Goal: Task Accomplishment & Management: Use online tool/utility

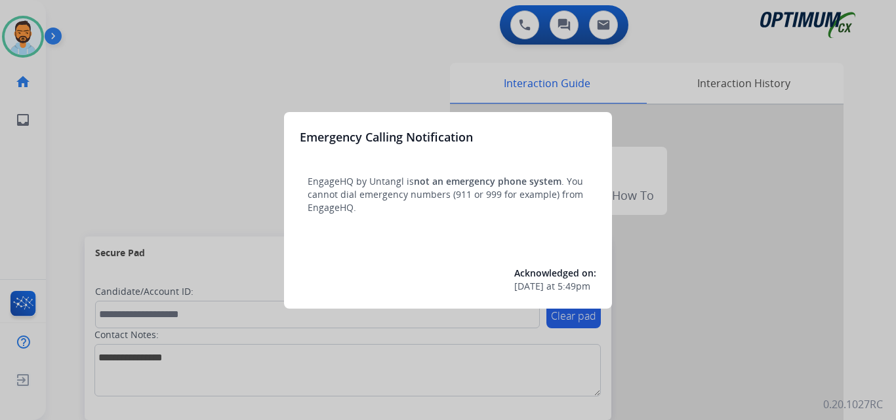
click at [107, 139] on div at bounding box center [448, 210] width 896 height 420
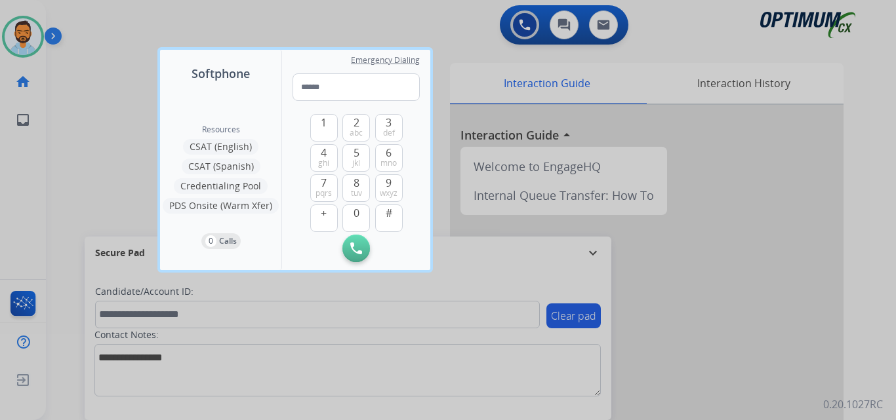
click at [97, 146] on div at bounding box center [448, 210] width 896 height 420
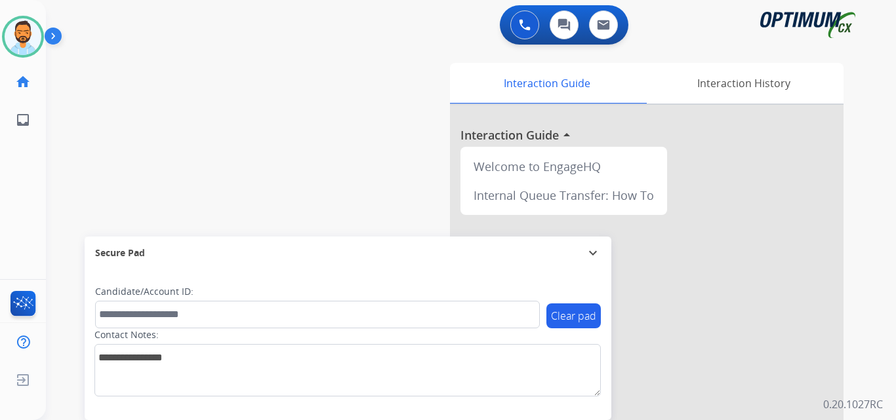
click at [89, 157] on div "swap_horiz Break voice bridge close_fullscreen Connect 3-Way Call merge_type Se…" at bounding box center [455, 320] width 818 height 547
click at [62, 35] on img at bounding box center [56, 38] width 22 height 25
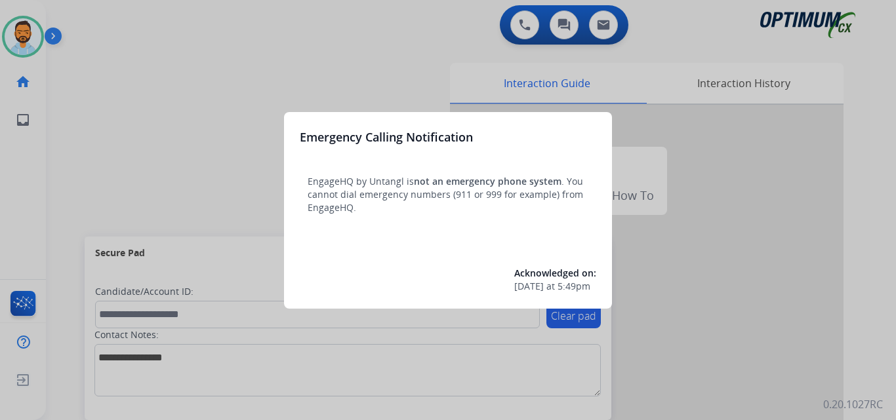
click at [132, 167] on div at bounding box center [448, 210] width 896 height 420
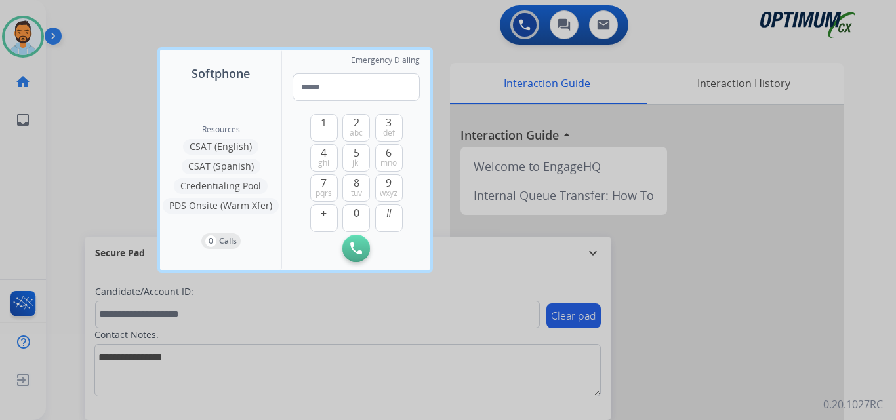
click at [115, 167] on div at bounding box center [448, 210] width 896 height 420
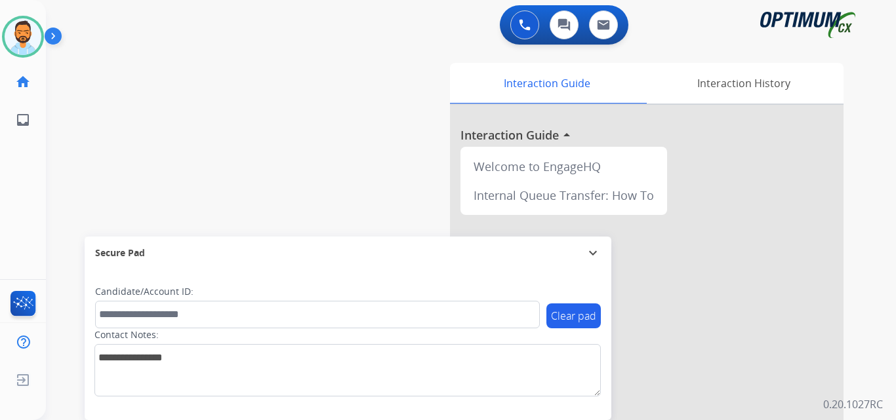
click at [53, 32] on img at bounding box center [56, 38] width 22 height 25
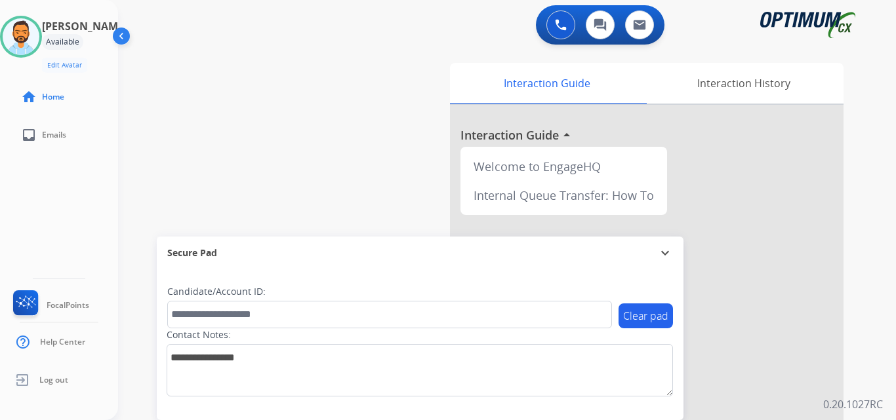
drag, startPoint x: 53, startPoint y: 32, endPoint x: 423, endPoint y: 71, distance: 371.9
click at [423, 71] on div "swap_horiz Break voice bridge close_fullscreen Connect 3-Way Call merge_type Se…" at bounding box center [491, 320] width 746 height 547
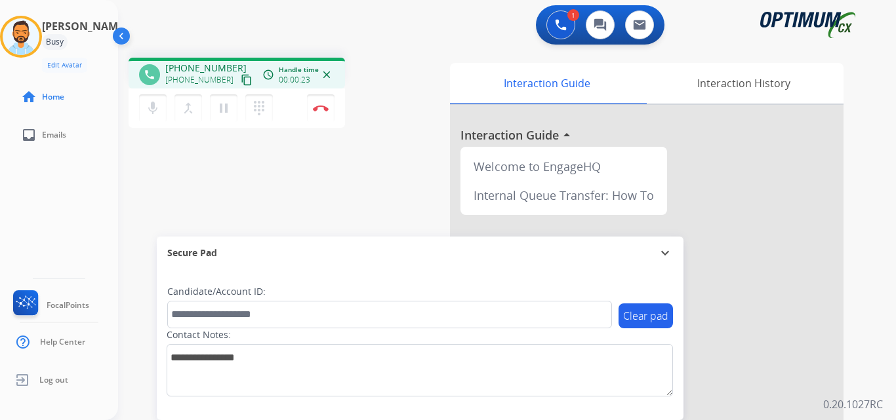
click at [239, 73] on button "content_copy" at bounding box center [247, 80] width 16 height 16
click at [239, 86] on button "content_copy" at bounding box center [247, 80] width 16 height 16
click at [327, 111] on img at bounding box center [321, 108] width 16 height 7
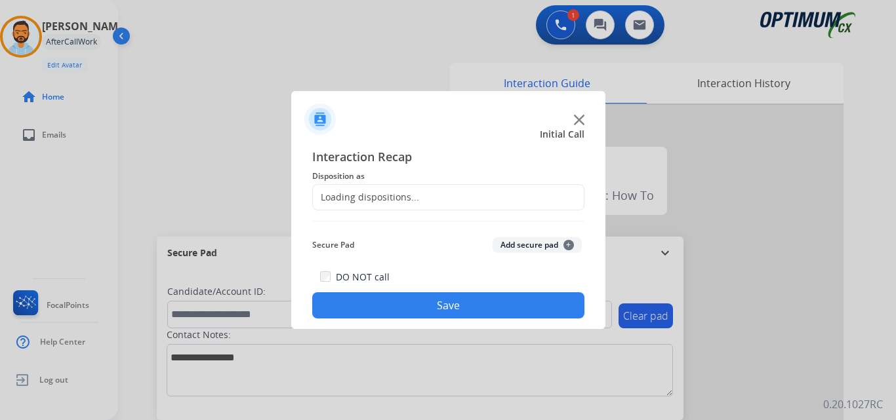
click at [431, 195] on div "Loading dispositions..." at bounding box center [448, 197] width 272 height 26
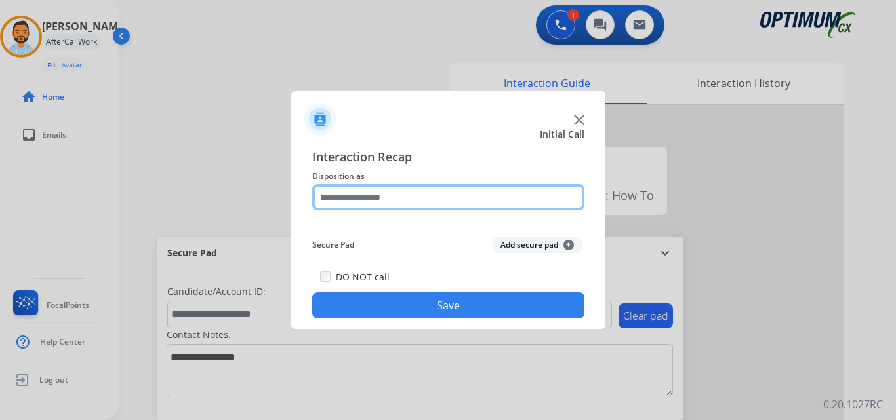
click at [426, 193] on input "text" at bounding box center [448, 197] width 272 height 26
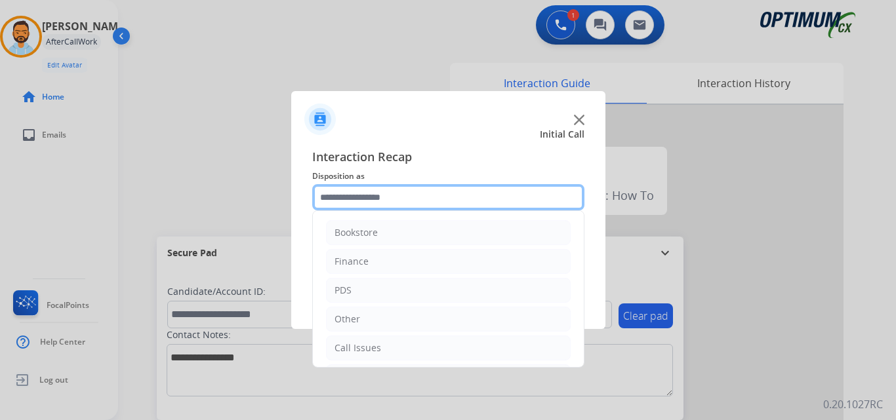
scroll to position [89, 0]
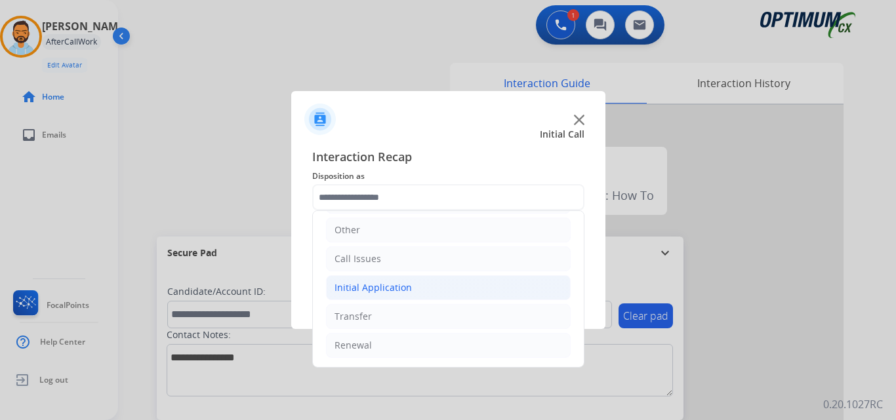
click at [438, 298] on li "Initial Application" at bounding box center [448, 287] width 245 height 25
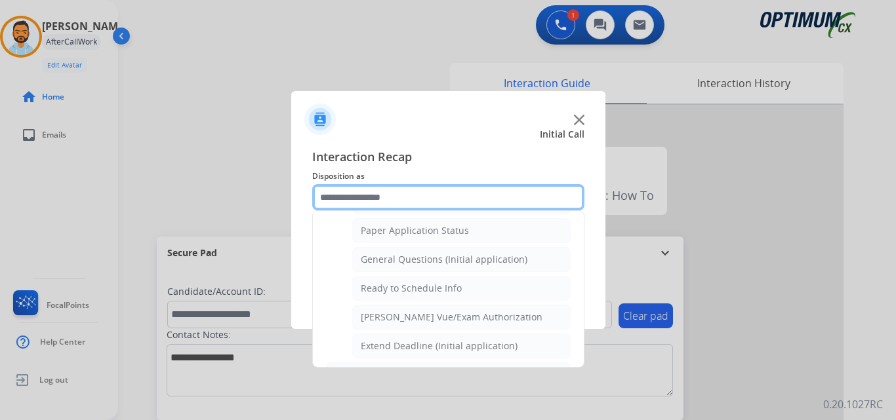
scroll to position [734, 0]
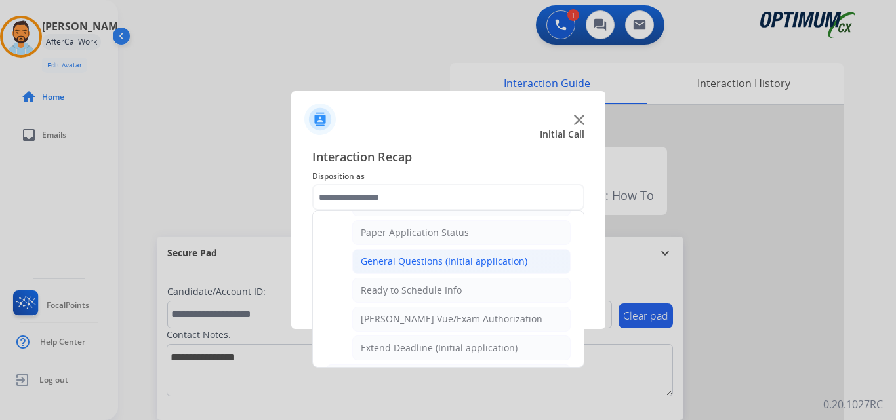
click at [442, 261] on div "General Questions (Initial application)" at bounding box center [444, 261] width 167 height 13
type input "**********"
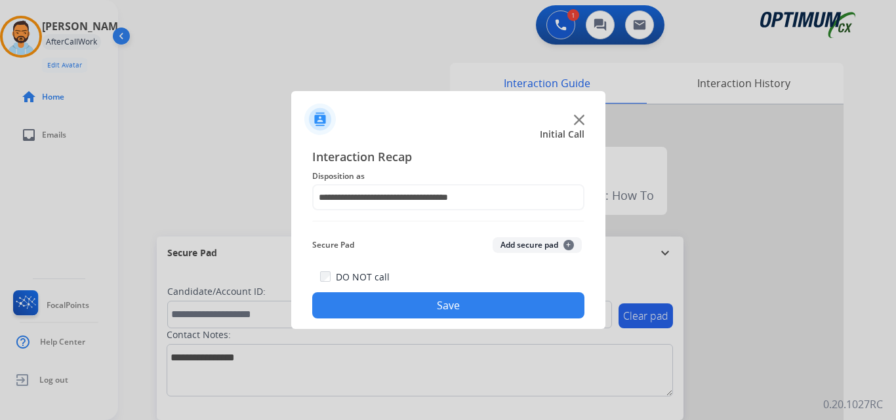
click at [421, 298] on button "Save" at bounding box center [448, 305] width 272 height 26
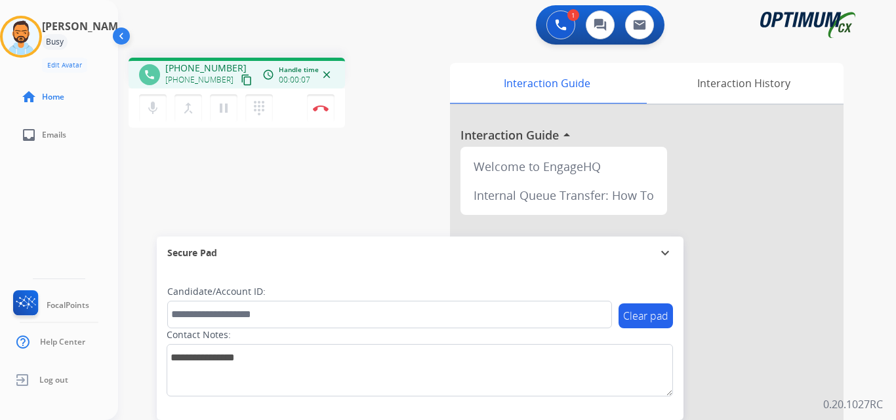
click at [241, 83] on mat-icon "content_copy" at bounding box center [247, 80] width 12 height 12
click at [323, 102] on button "Disconnect" at bounding box center [321, 108] width 28 height 28
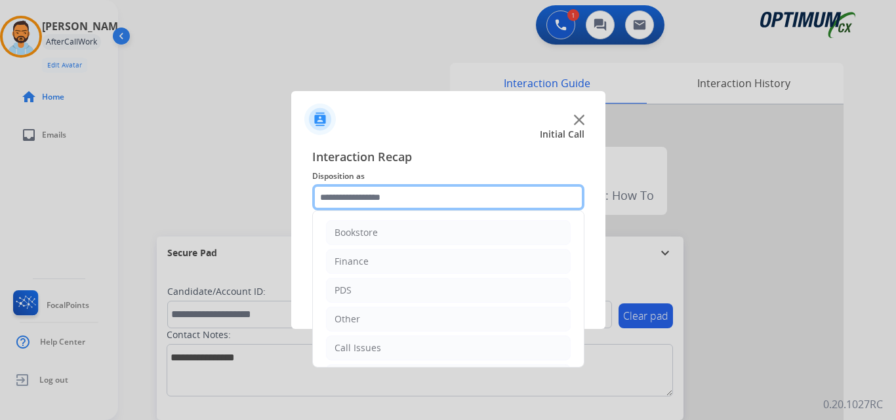
click at [359, 195] on input "text" at bounding box center [448, 197] width 272 height 26
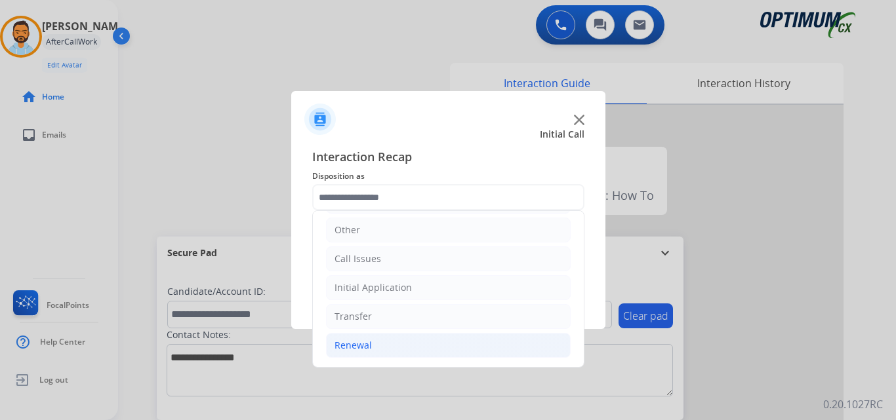
click at [396, 344] on li "Renewal" at bounding box center [448, 345] width 245 height 25
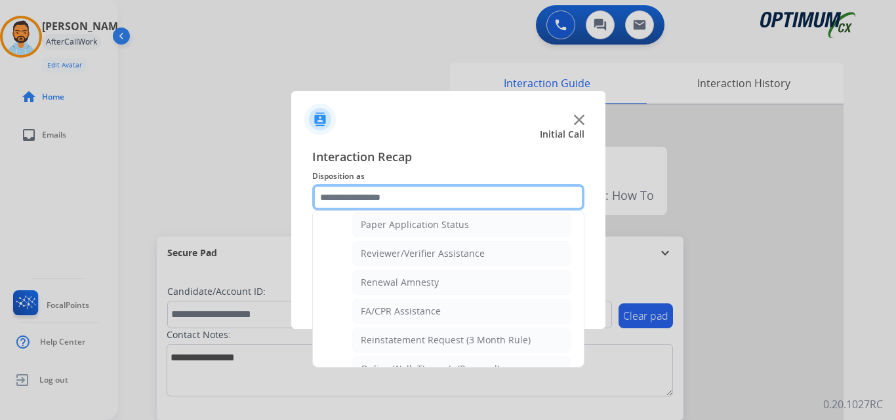
scroll to position [482, 0]
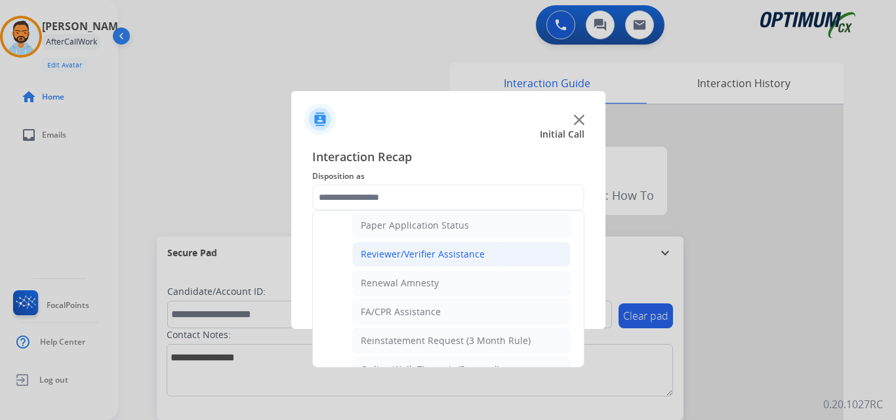
click at [471, 256] on div "Reviewer/Verifier Assistance" at bounding box center [423, 254] width 124 height 13
type input "**********"
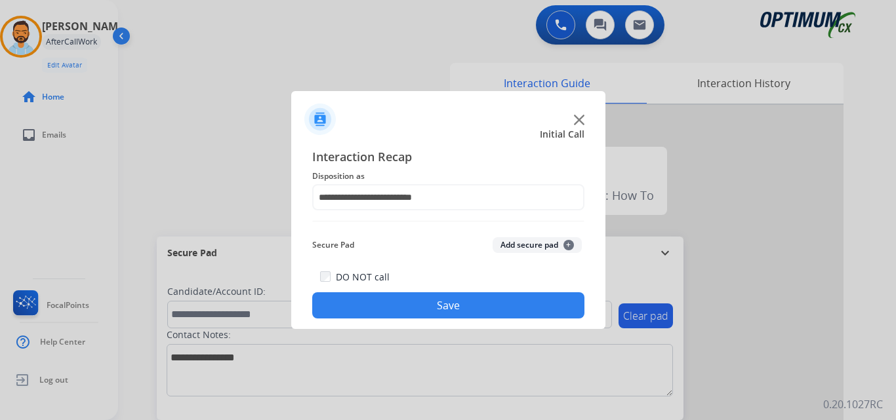
click at [458, 298] on button "Save" at bounding box center [448, 305] width 272 height 26
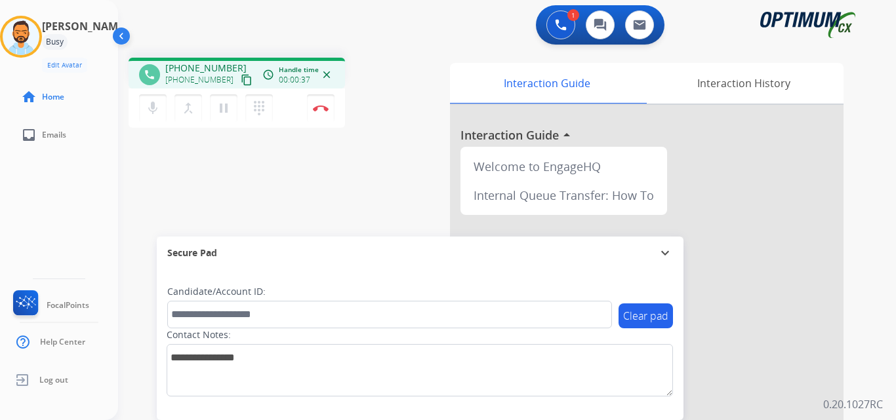
click at [241, 83] on mat-icon "content_copy" at bounding box center [247, 80] width 12 height 12
click at [324, 111] on img at bounding box center [321, 108] width 16 height 7
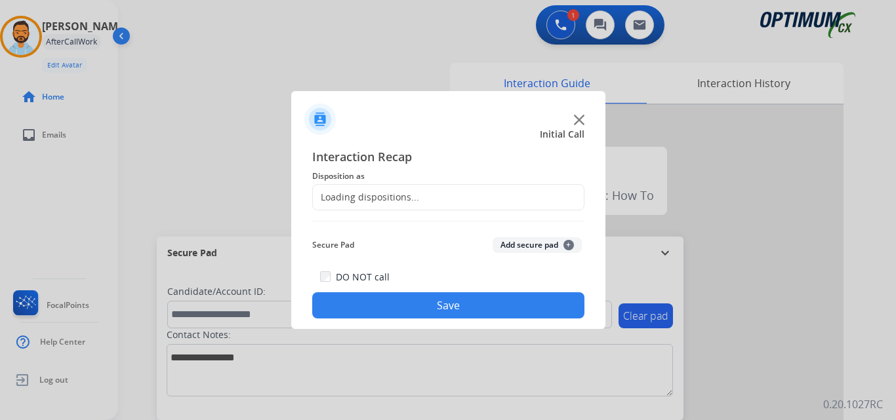
click at [409, 204] on div "Loading dispositions..." at bounding box center [366, 197] width 106 height 13
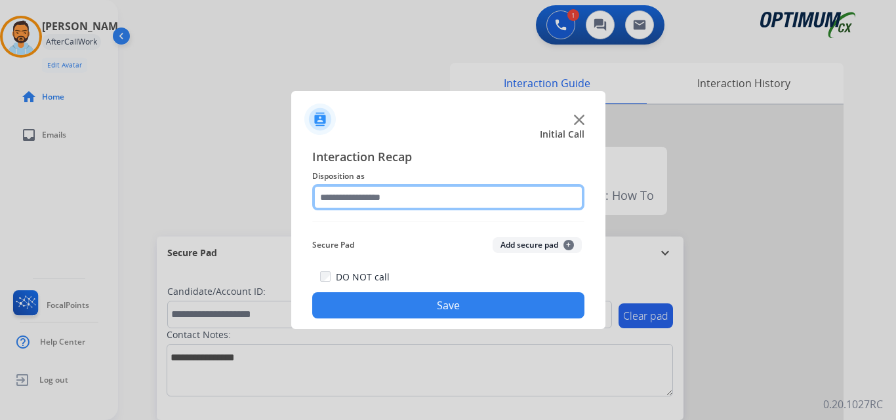
click at [436, 197] on input "text" at bounding box center [448, 197] width 272 height 26
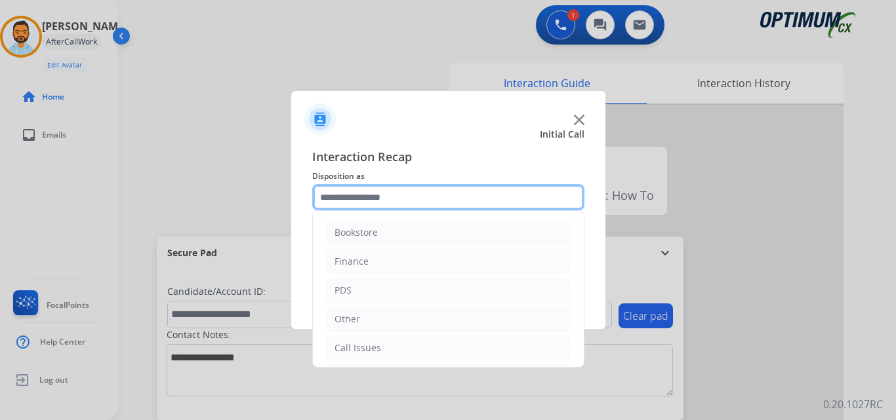
scroll to position [89, 0]
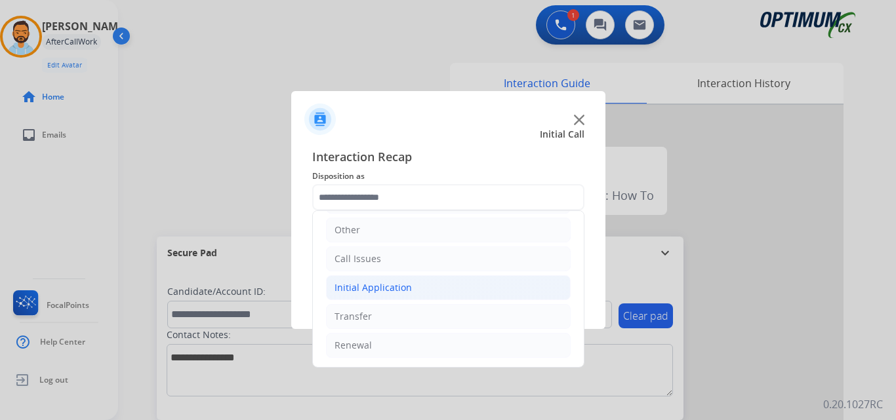
click at [434, 278] on li "Initial Application" at bounding box center [448, 287] width 245 height 25
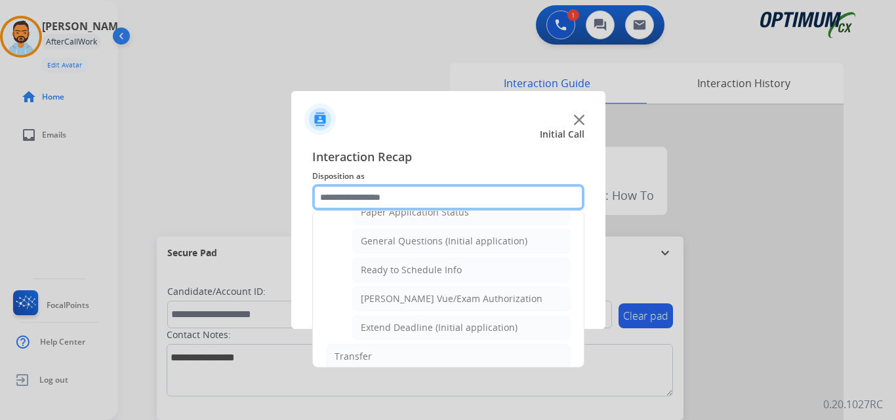
scroll to position [748, 0]
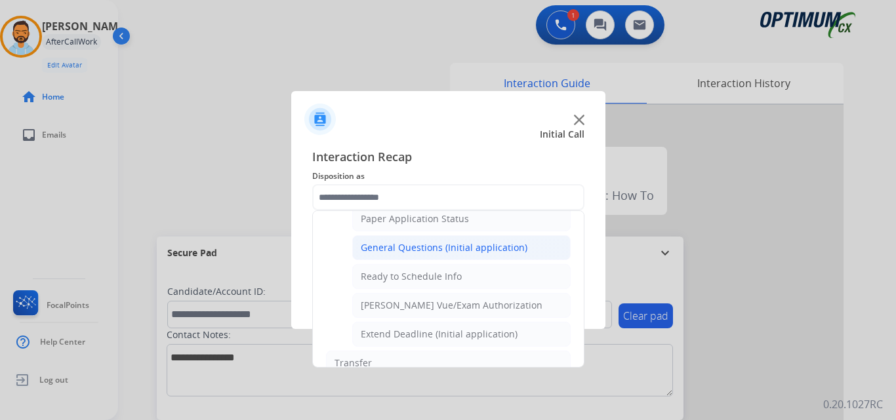
click at [445, 252] on div "General Questions (Initial application)" at bounding box center [444, 247] width 167 height 13
type input "**********"
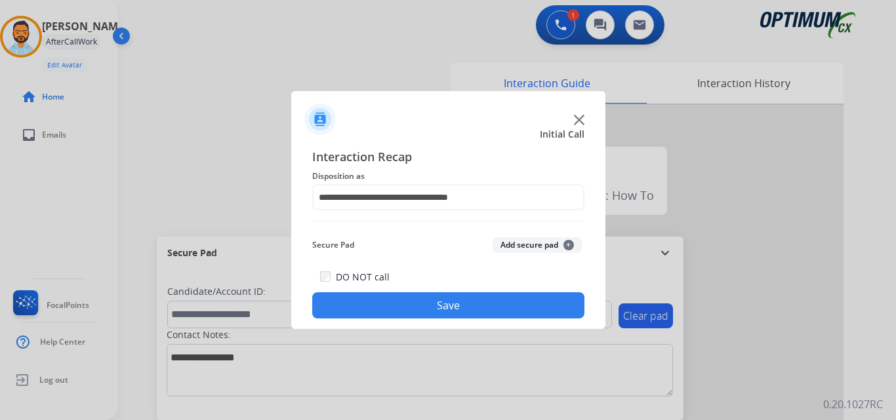
click at [426, 304] on button "Save" at bounding box center [448, 305] width 272 height 26
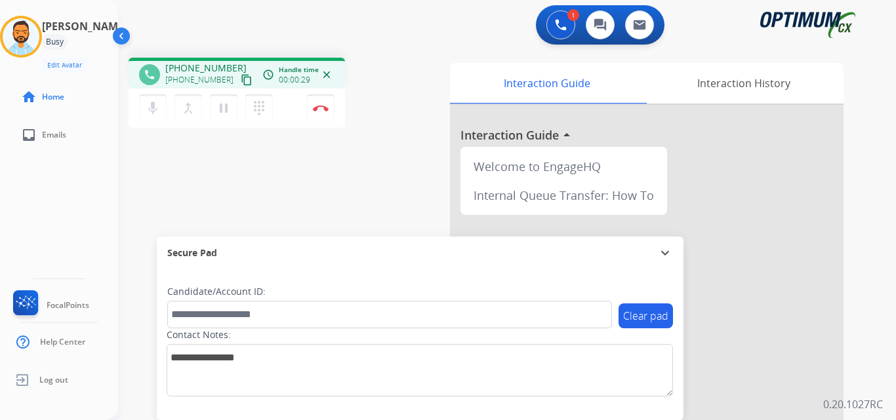
click at [241, 79] on mat-icon "content_copy" at bounding box center [247, 80] width 12 height 12
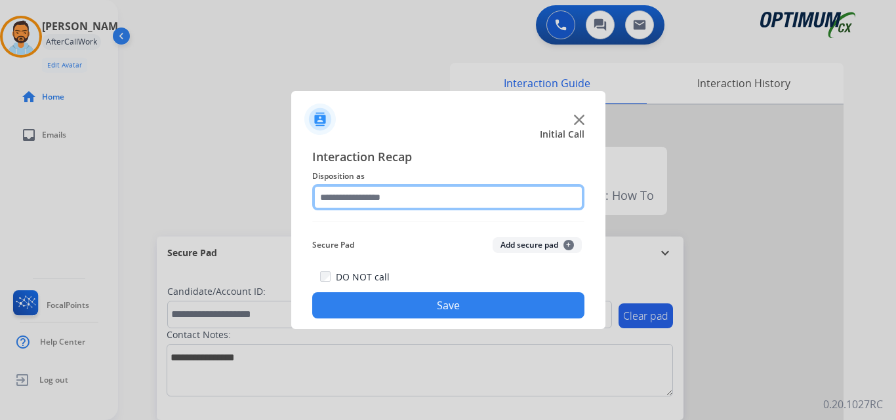
click at [463, 192] on input "text" at bounding box center [448, 197] width 272 height 26
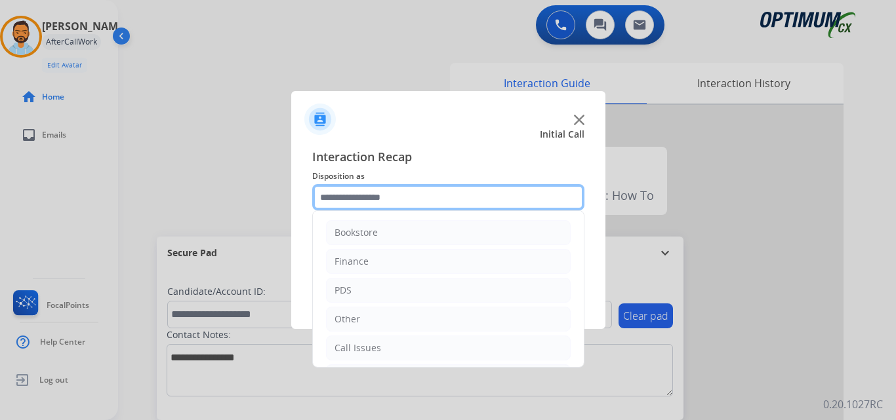
scroll to position [89, 0]
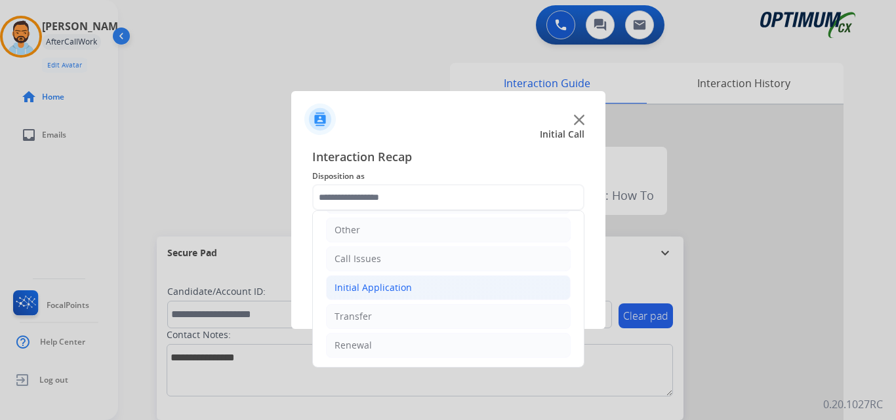
click at [412, 281] on li "Initial Application" at bounding box center [448, 287] width 245 height 25
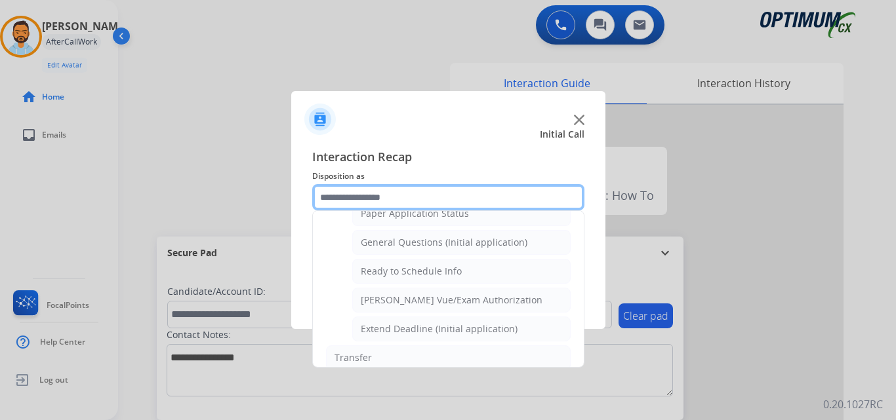
scroll to position [746, 0]
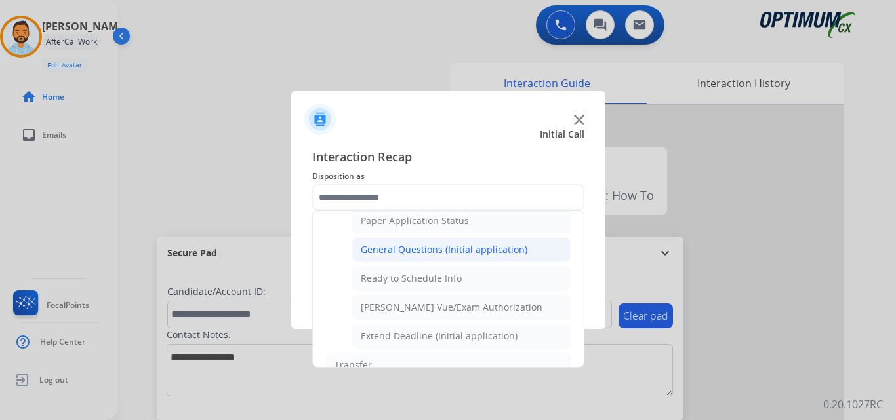
click at [446, 247] on div "General Questions (Initial application)" at bounding box center [444, 249] width 167 height 13
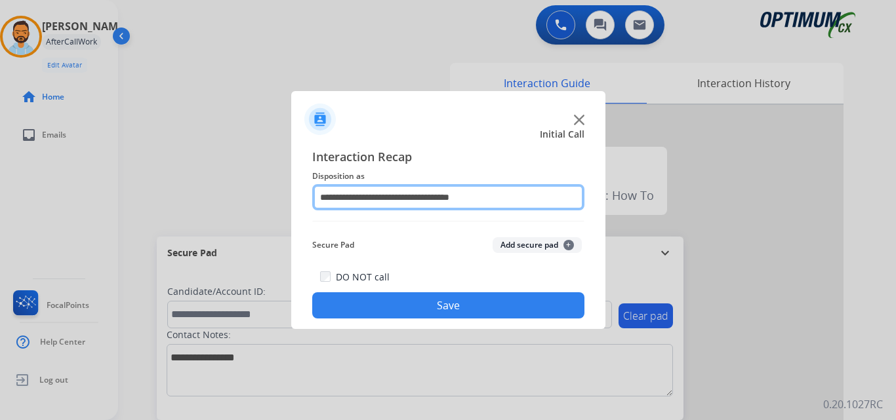
click at [404, 193] on input "**********" at bounding box center [448, 197] width 272 height 26
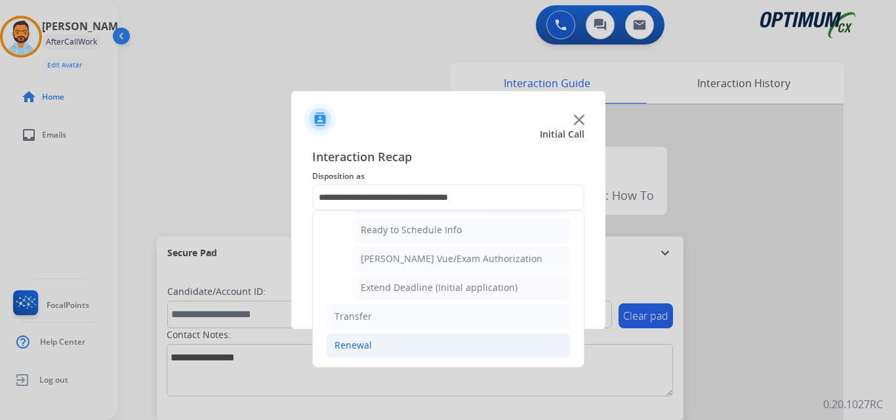
click at [390, 338] on li "Renewal" at bounding box center [448, 345] width 245 height 25
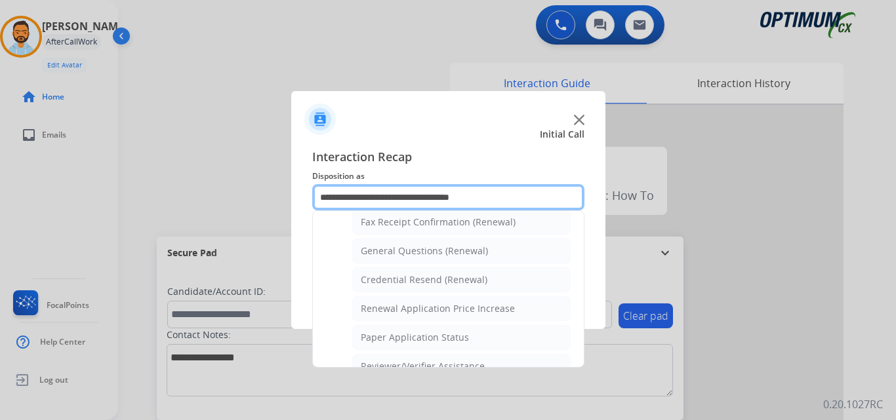
scroll to position [368, 0]
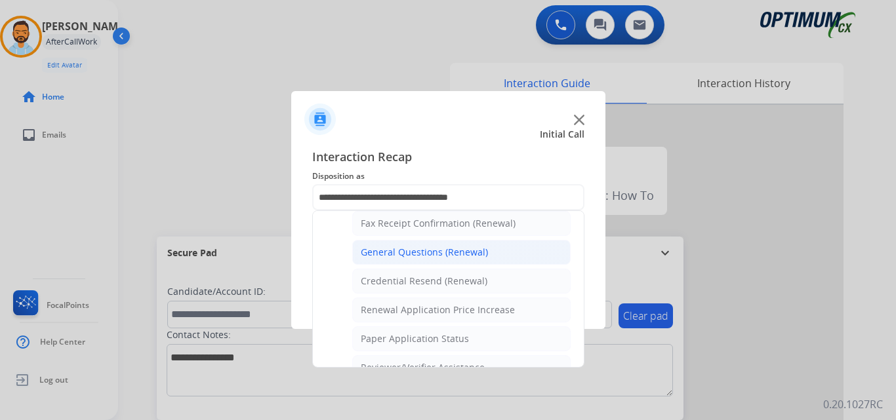
click at [433, 252] on div "General Questions (Renewal)" at bounding box center [424, 252] width 127 height 13
type input "**********"
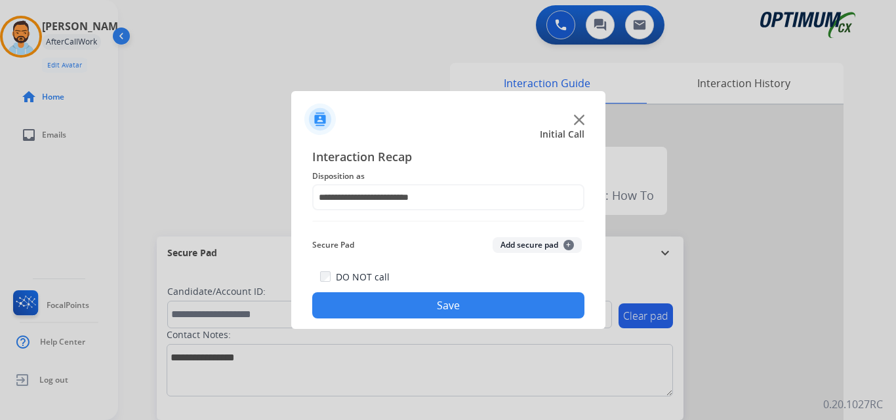
click at [428, 311] on button "Save" at bounding box center [448, 305] width 272 height 26
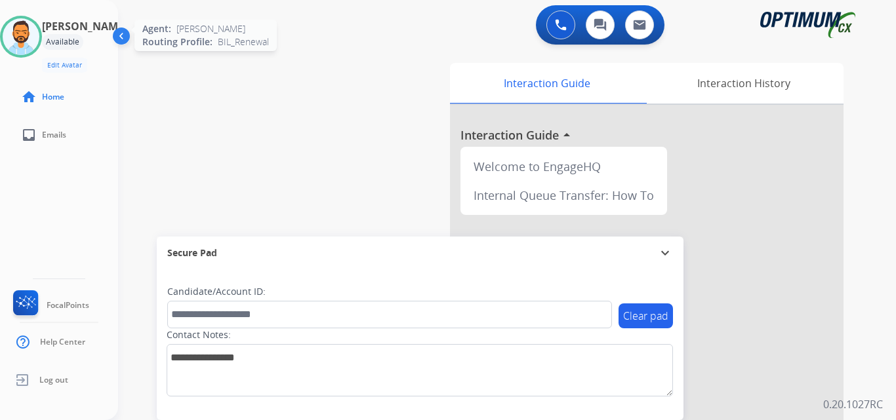
click at [32, 37] on img at bounding box center [21, 36] width 37 height 37
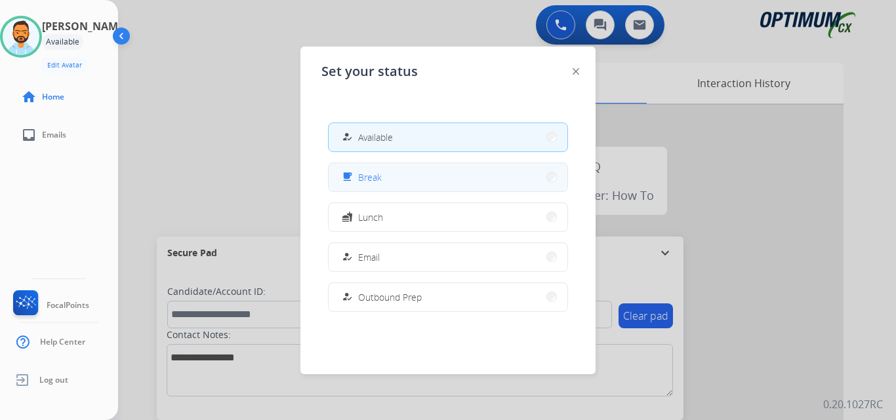
click at [414, 178] on button "free_breakfast Break" at bounding box center [447, 177] width 239 height 28
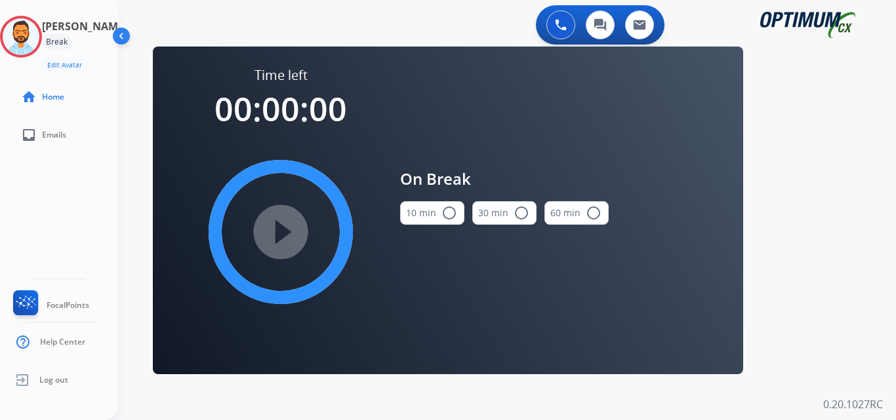
click at [435, 210] on button "10 min radio_button_unchecked" at bounding box center [432, 213] width 64 height 24
click at [283, 224] on mat-icon "play_circle_filled" at bounding box center [281, 232] width 16 height 16
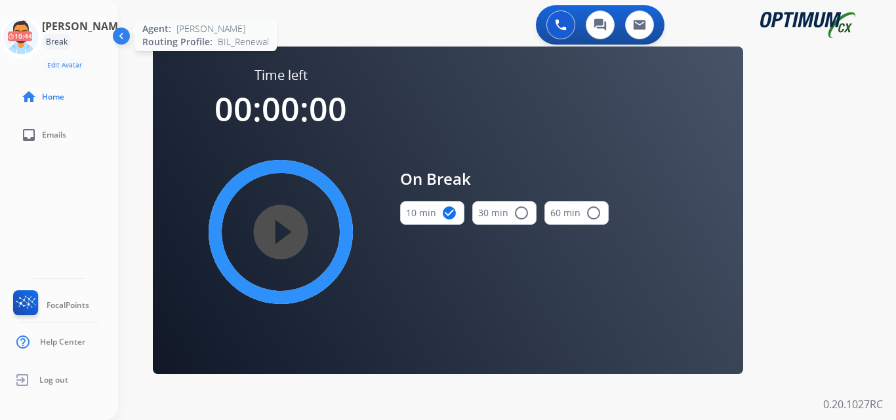
click at [37, 35] on icon at bounding box center [21, 37] width 43 height 43
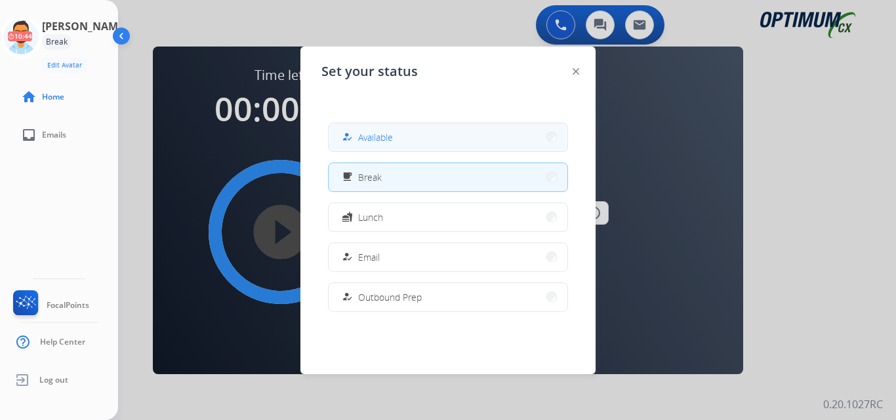
click at [424, 135] on button "how_to_reg Available" at bounding box center [447, 137] width 239 height 28
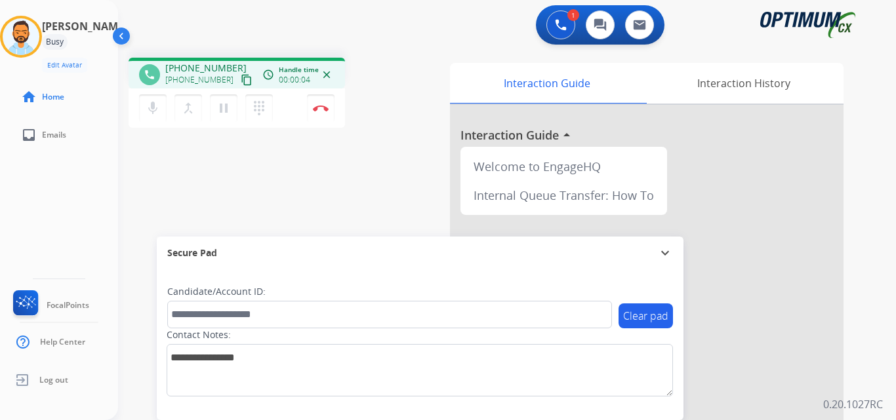
click at [239, 86] on button "content_copy" at bounding box center [247, 80] width 16 height 16
click at [241, 83] on mat-icon "content_copy" at bounding box center [247, 80] width 12 height 12
click at [325, 113] on button "Disconnect" at bounding box center [321, 108] width 28 height 28
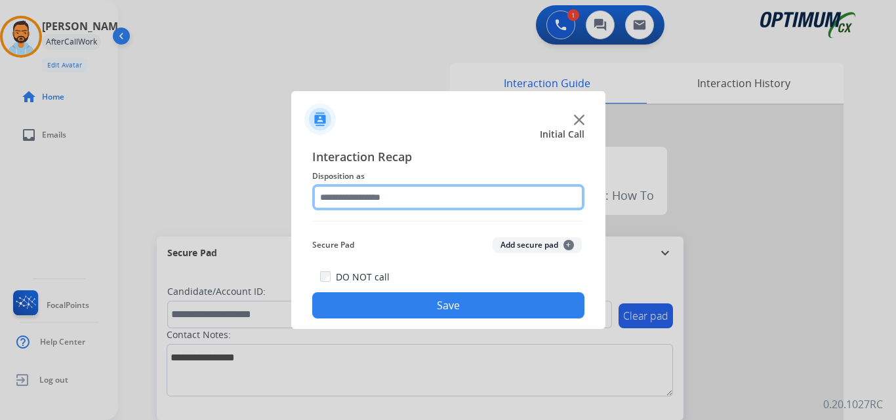
click at [442, 193] on input "text" at bounding box center [448, 197] width 272 height 26
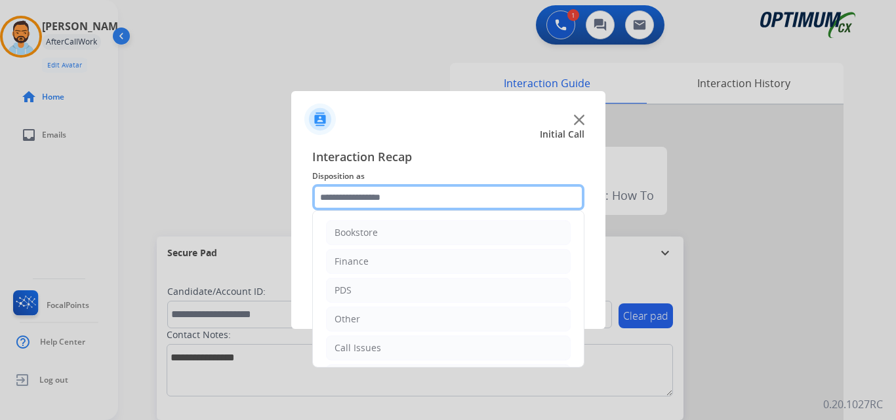
scroll to position [89, 0]
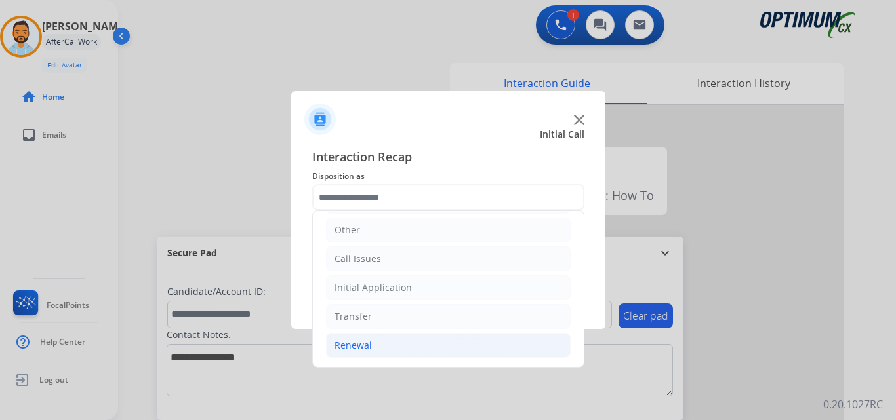
click at [373, 336] on li "Renewal" at bounding box center [448, 345] width 245 height 25
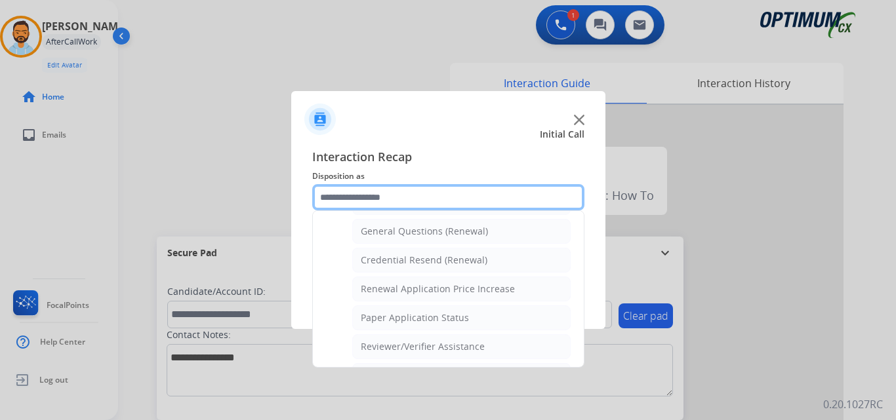
scroll to position [394, 0]
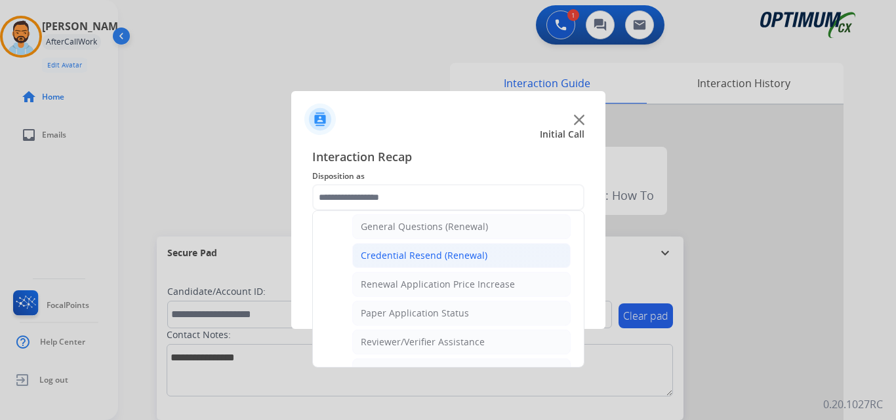
click at [447, 254] on div "Credential Resend (Renewal)" at bounding box center [424, 255] width 127 height 13
type input "**********"
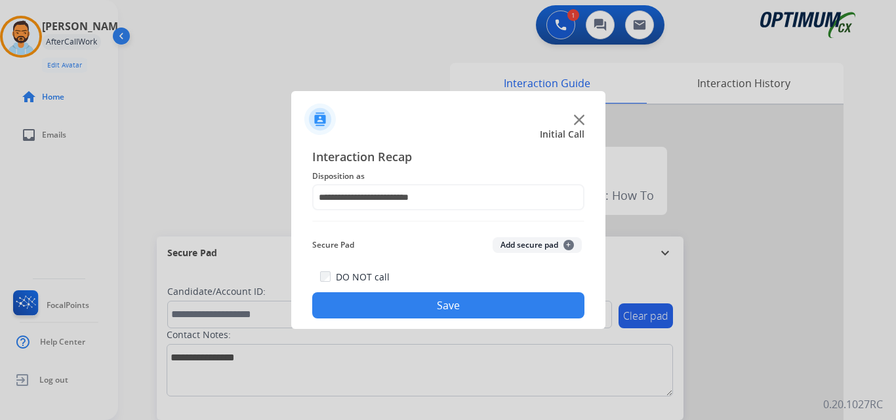
click at [426, 310] on button "Save" at bounding box center [448, 305] width 272 height 26
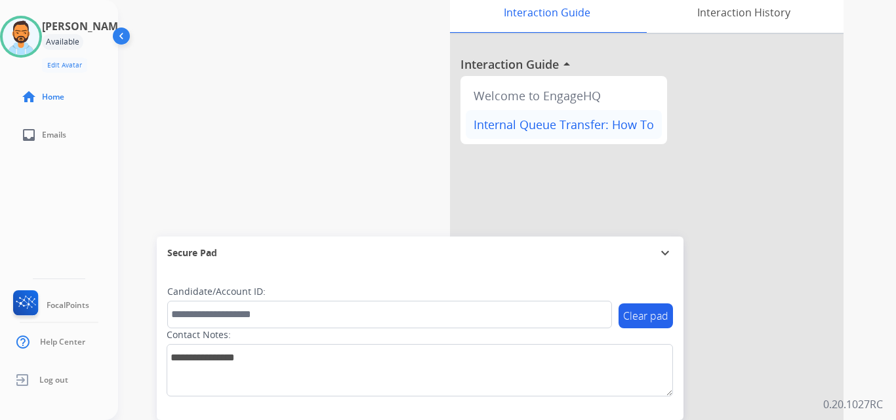
scroll to position [0, 0]
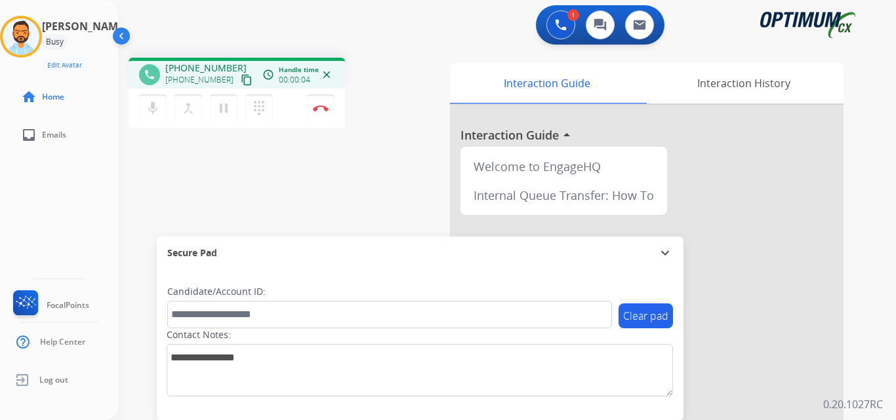
click at [241, 83] on mat-icon "content_copy" at bounding box center [247, 80] width 12 height 12
click at [324, 109] on img at bounding box center [321, 108] width 16 height 7
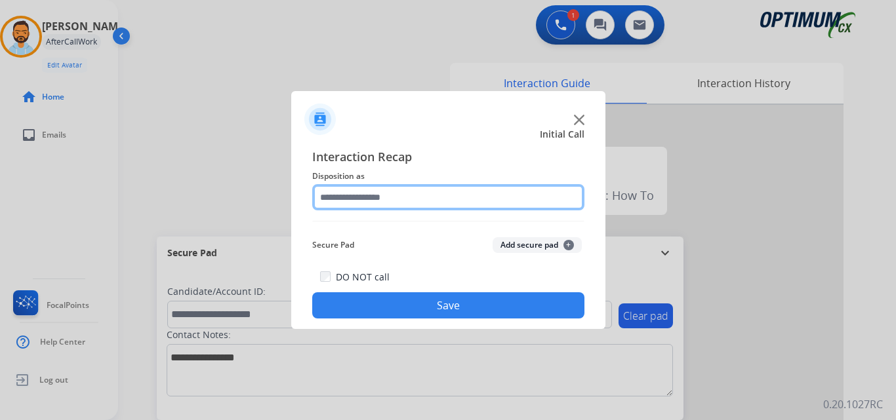
click at [456, 198] on input "text" at bounding box center [448, 197] width 272 height 26
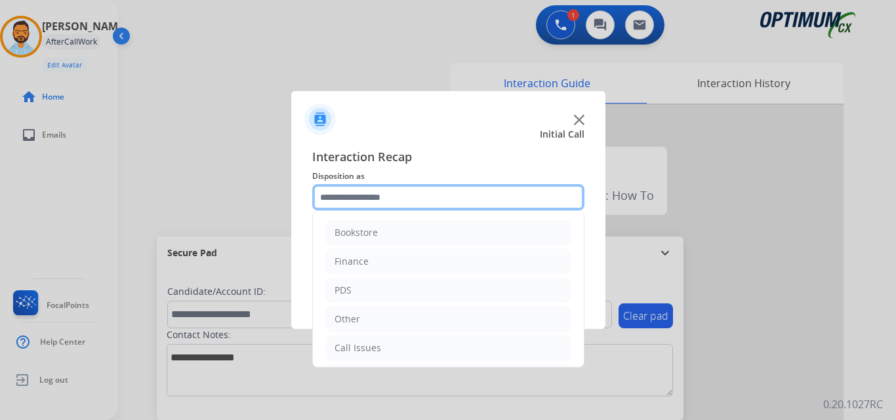
scroll to position [89, 0]
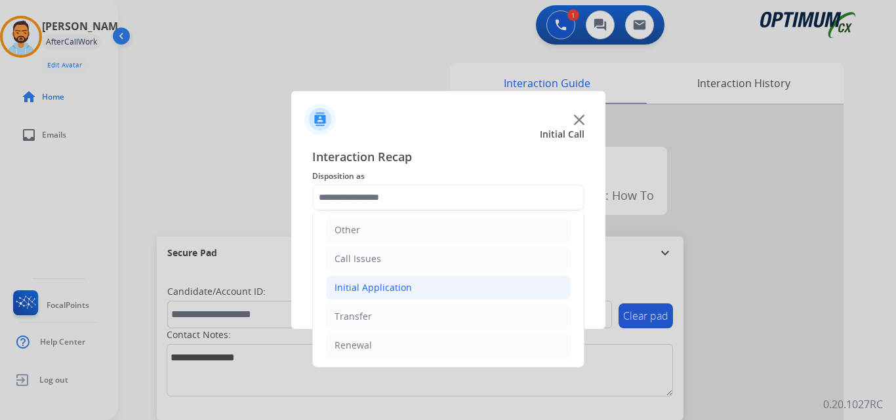
click at [414, 298] on li "Initial Application" at bounding box center [448, 287] width 245 height 25
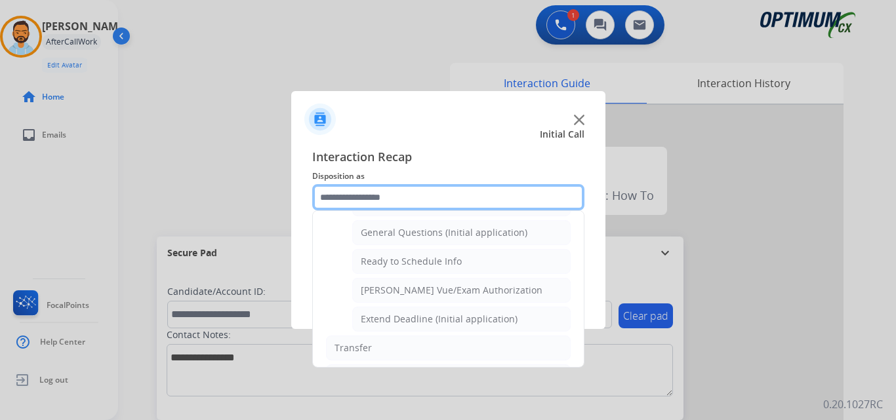
scroll to position [772, 0]
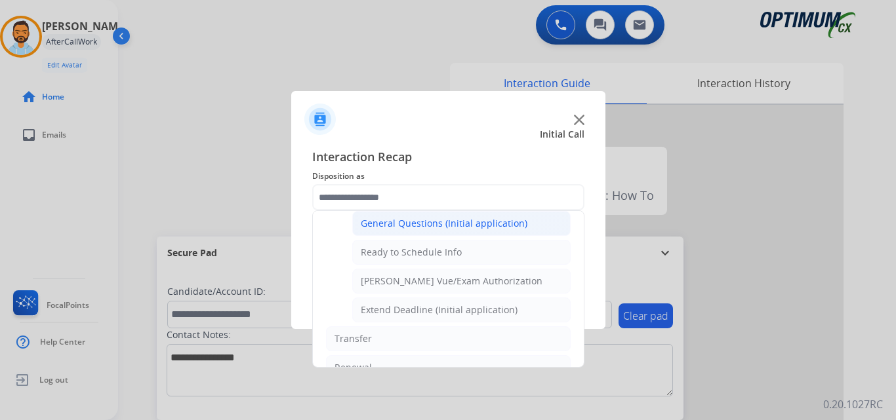
click at [452, 227] on div "General Questions (Initial application)" at bounding box center [444, 223] width 167 height 13
type input "**********"
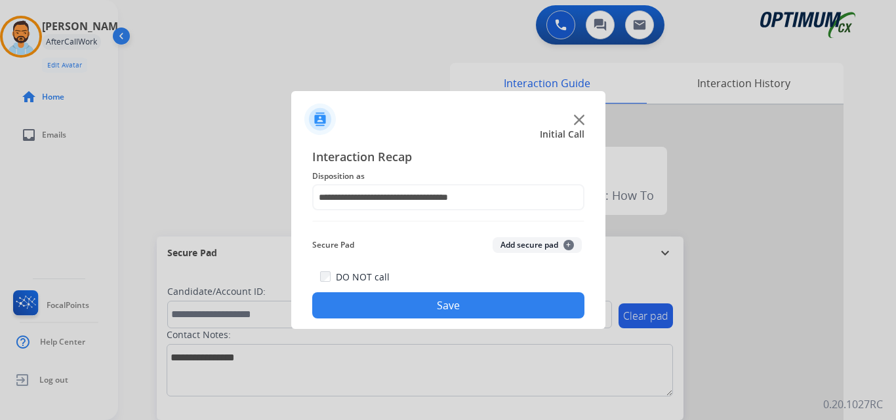
click at [437, 300] on button "Save" at bounding box center [448, 305] width 272 height 26
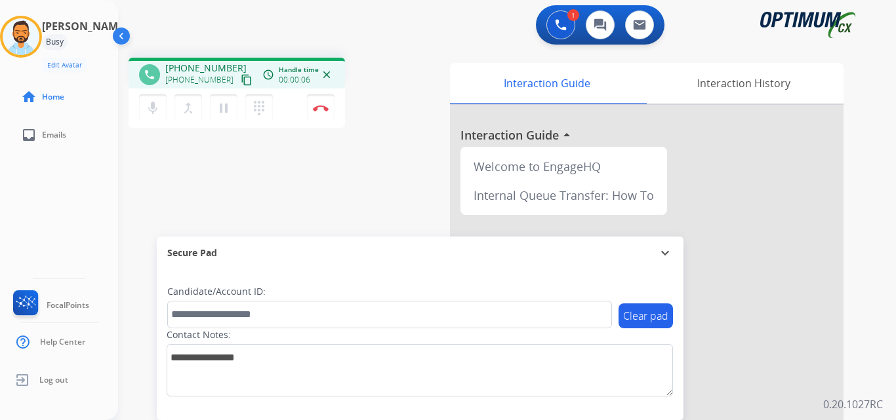
click at [241, 81] on mat-icon "content_copy" at bounding box center [247, 80] width 12 height 12
click at [220, 105] on mat-icon "pause" at bounding box center [224, 108] width 16 height 16
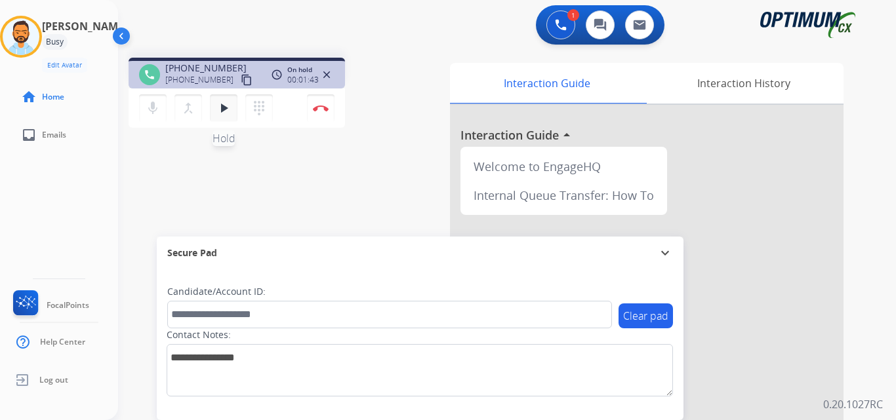
click at [222, 106] on mat-icon "play_arrow" at bounding box center [224, 108] width 16 height 16
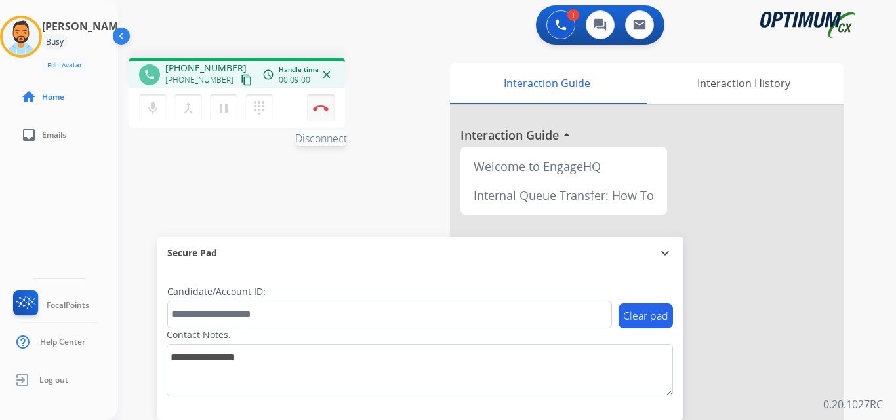
click at [319, 109] on img at bounding box center [321, 108] width 16 height 7
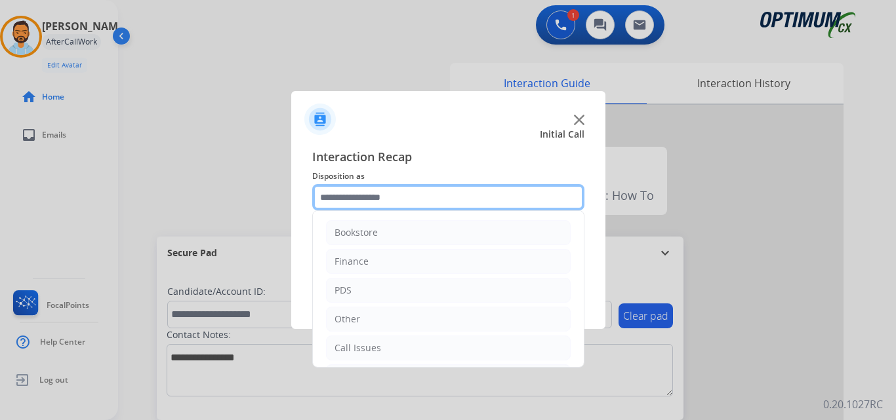
click at [395, 207] on input "text" at bounding box center [448, 197] width 272 height 26
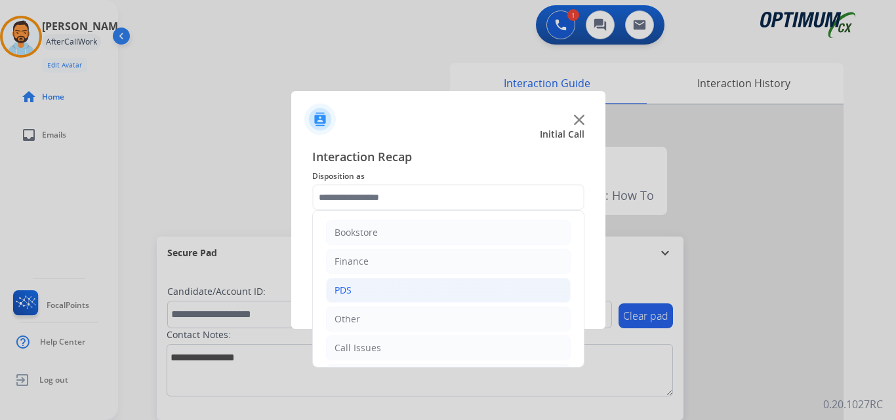
click at [380, 295] on li "PDS" at bounding box center [448, 290] width 245 height 25
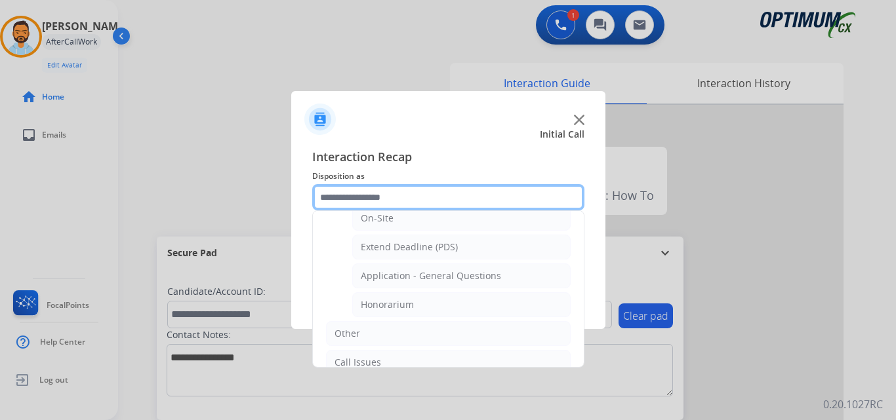
scroll to position [361, 0]
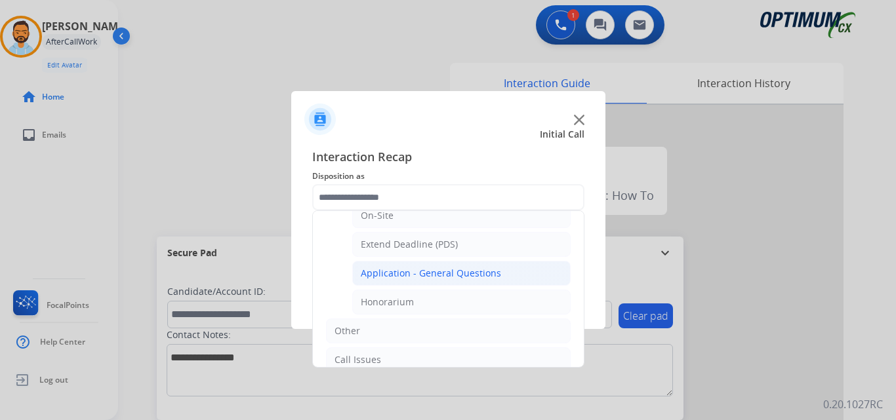
click at [475, 273] on div "Application - General Questions" at bounding box center [431, 273] width 140 height 13
type input "**********"
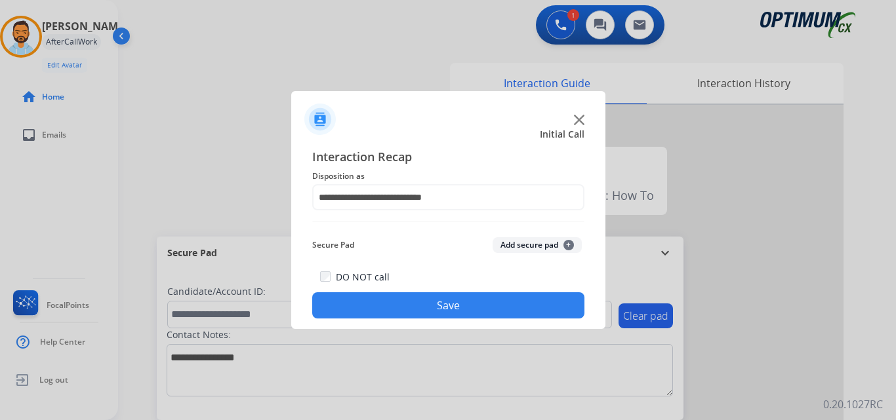
click at [438, 307] on button "Save" at bounding box center [448, 305] width 272 height 26
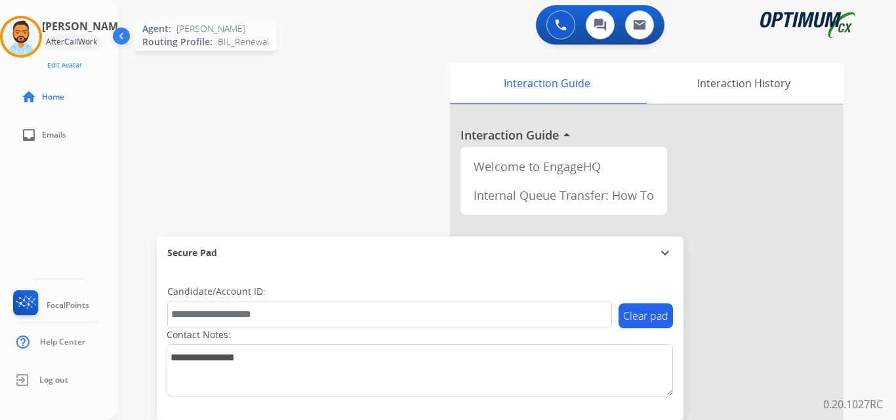
click at [32, 35] on img at bounding box center [21, 36] width 37 height 37
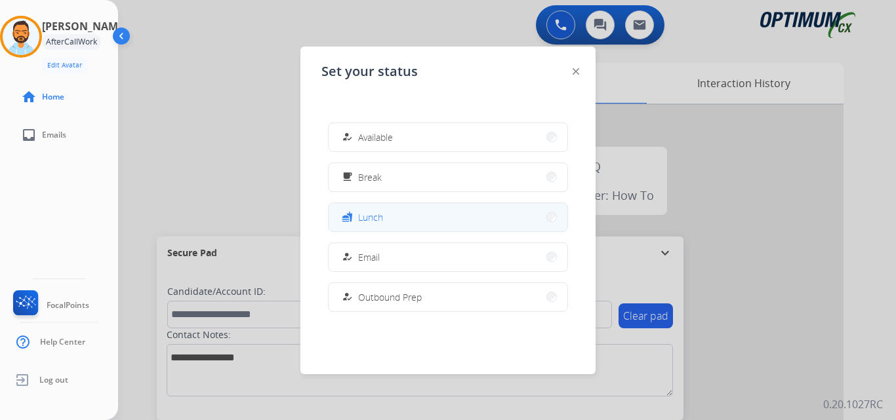
click at [405, 216] on button "fastfood Lunch" at bounding box center [447, 217] width 239 height 28
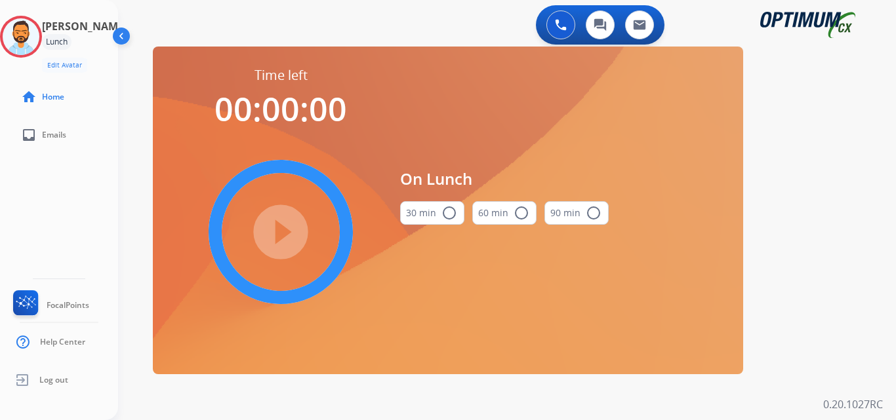
click at [421, 217] on button "30 min radio_button_unchecked" at bounding box center [432, 213] width 64 height 24
click at [281, 238] on mat-icon "play_circle_filled" at bounding box center [281, 232] width 16 height 16
